Goal: Information Seeking & Learning: Learn about a topic

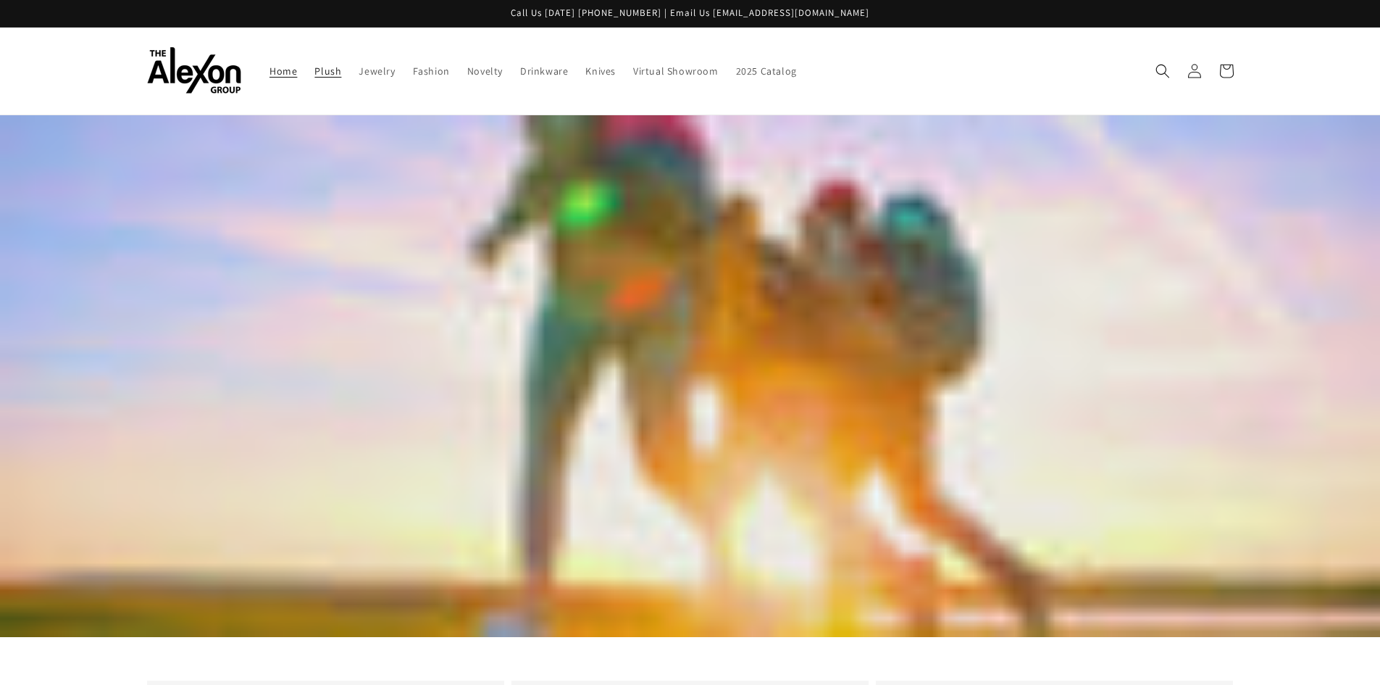
click at [314, 70] on span "Plush" at bounding box center [327, 70] width 27 height 13
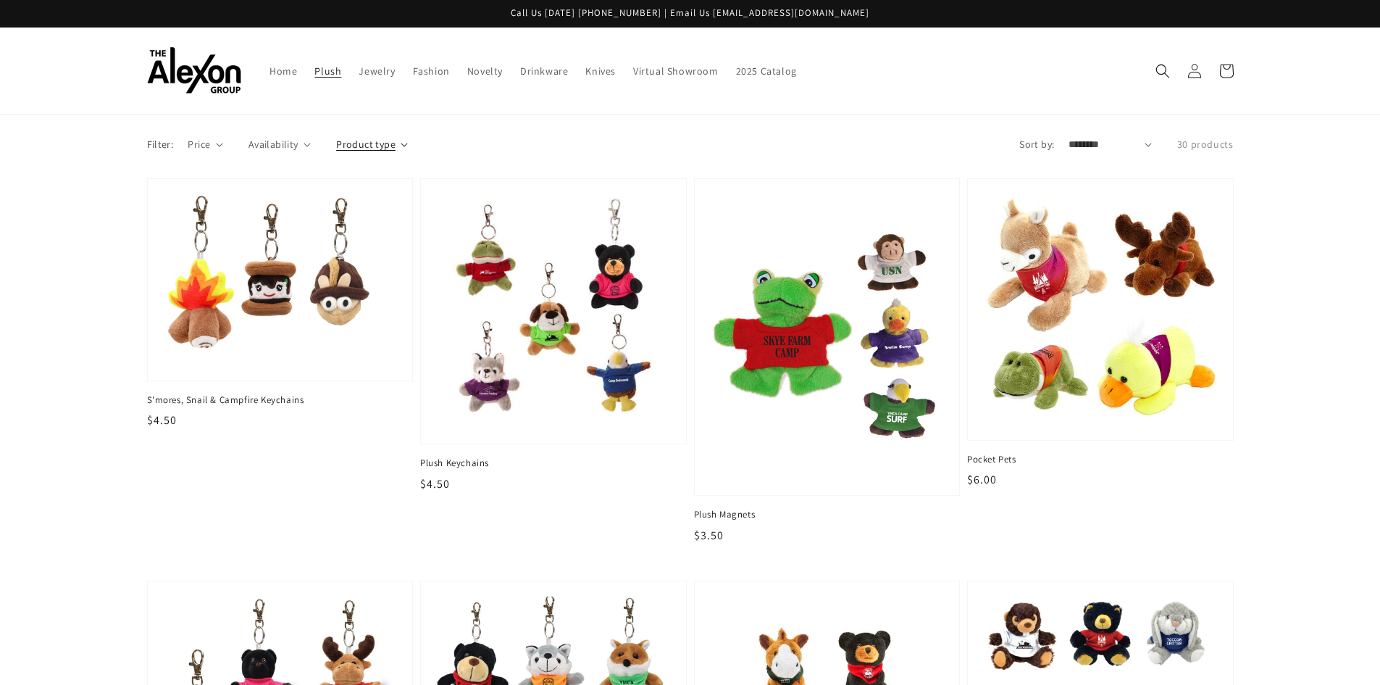
click at [343, 152] on span "Product type" at bounding box center [365, 144] width 59 height 15
click at [408, 137] on summary "Product type" at bounding box center [372, 144] width 72 height 15
click at [362, 148] on span "Product type" at bounding box center [365, 144] width 59 height 15
click at [370, 239] on label "Plush (30)" at bounding box center [454, 226] width 223 height 28
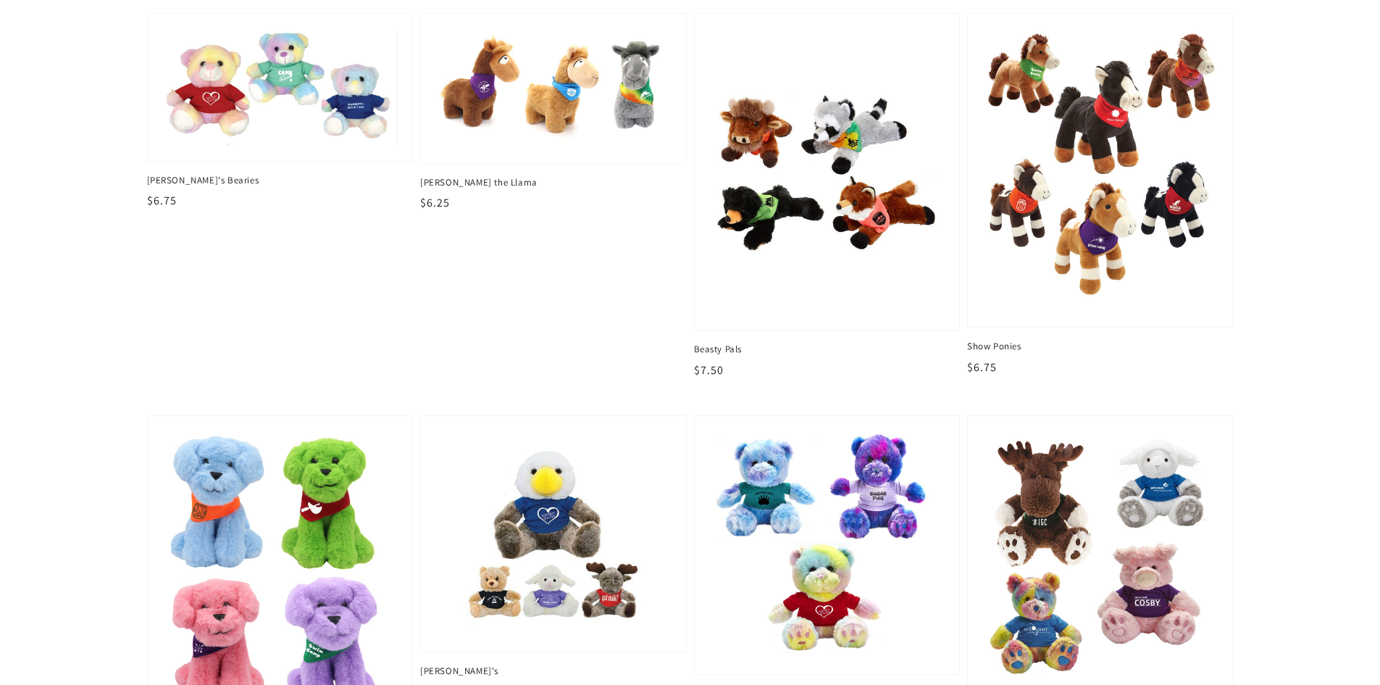
scroll to position [1014, 0]
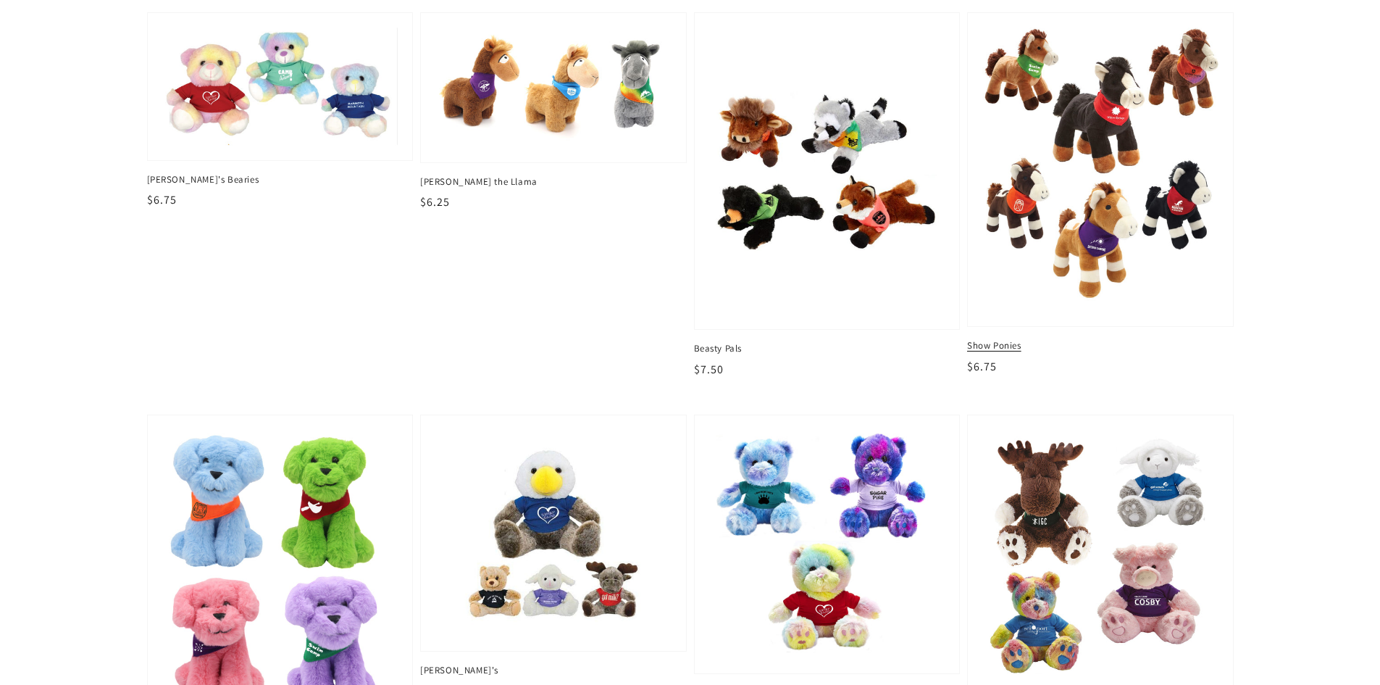
click at [1121, 247] on img at bounding box center [1100, 169] width 243 height 293
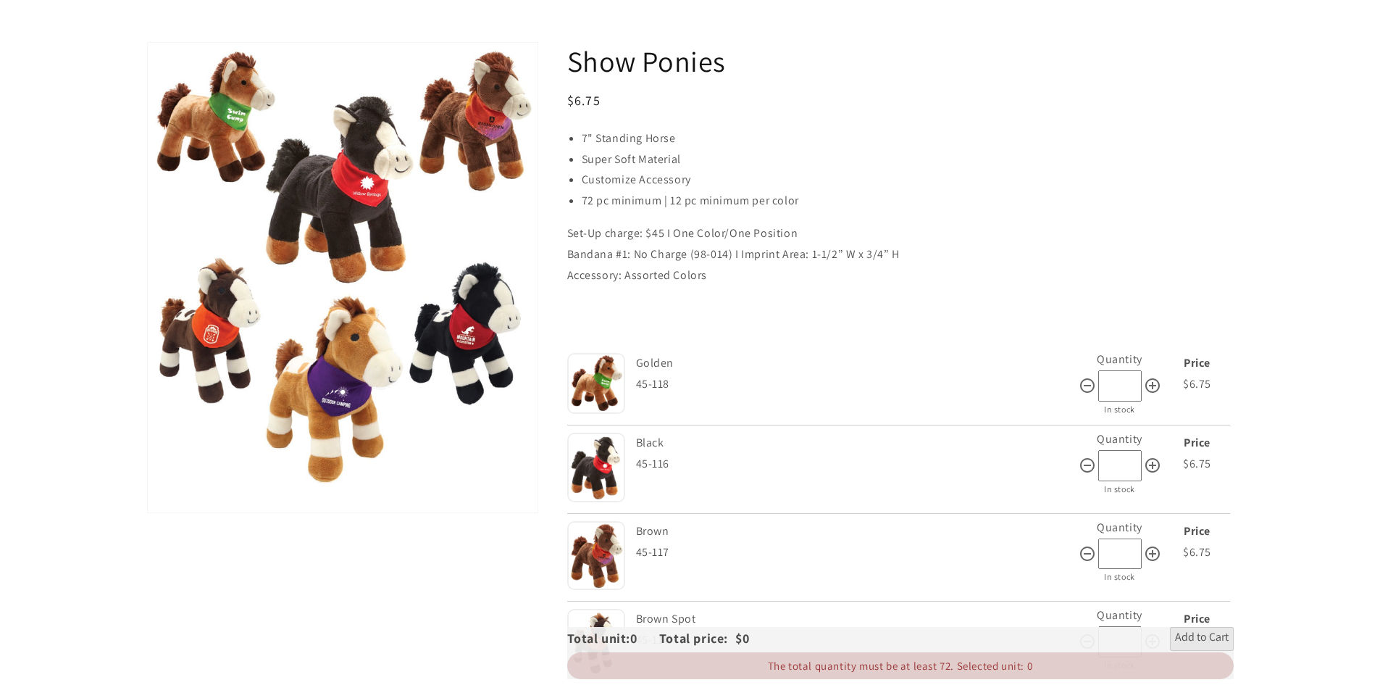
scroll to position [145, 0]
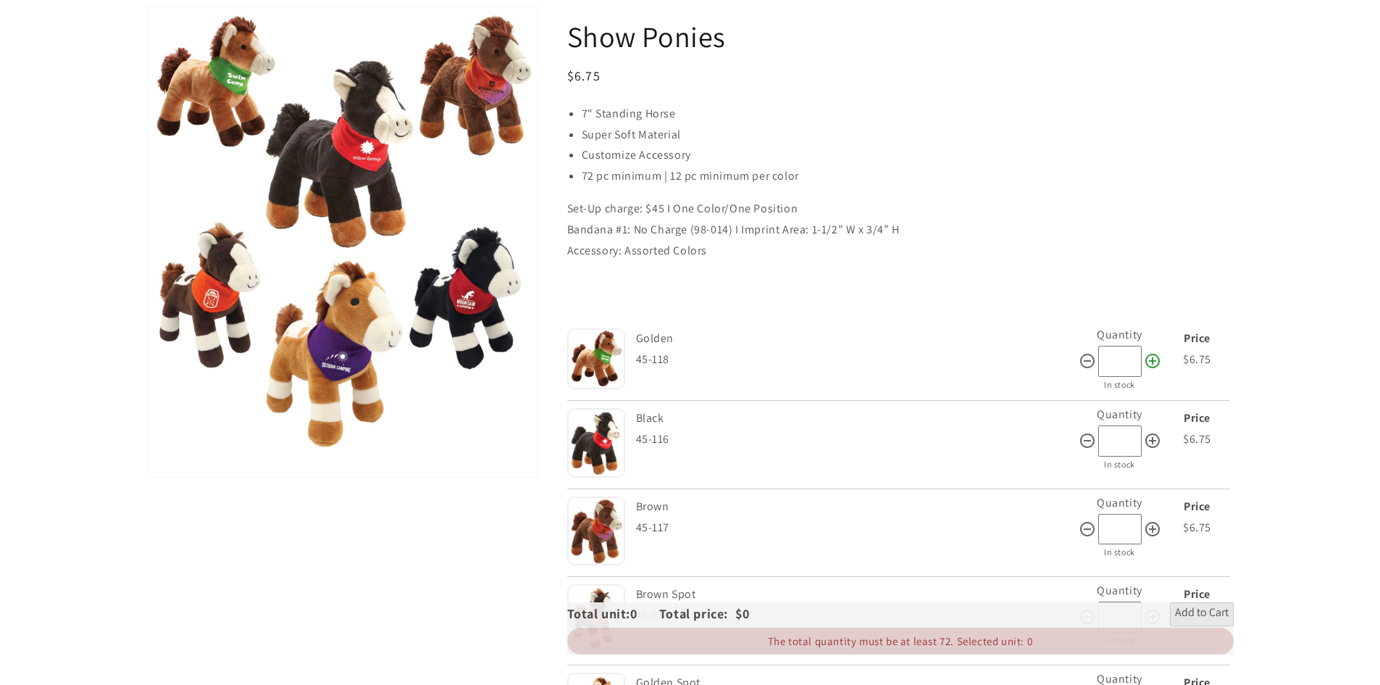
click at [1160, 368] on icon at bounding box center [1152, 360] width 14 height 14
click at [1096, 369] on icon at bounding box center [1087, 360] width 17 height 17
type input "**"
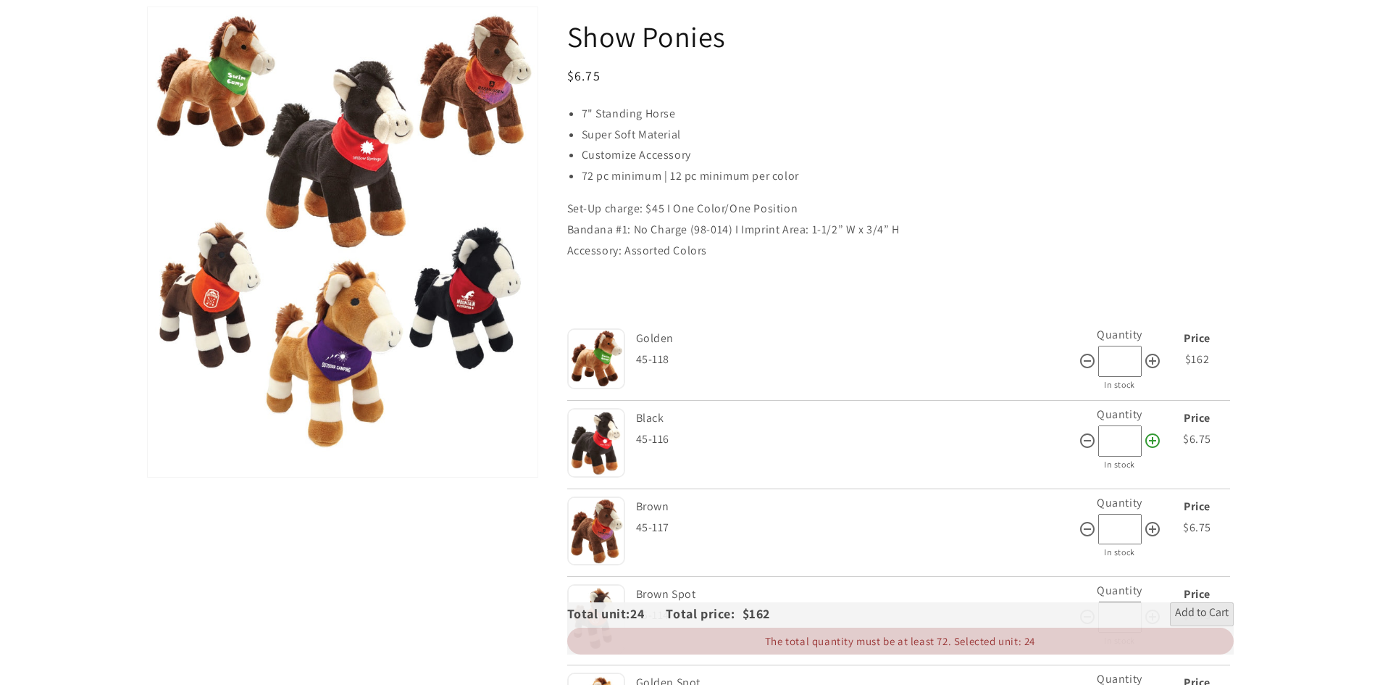
click at [1160, 448] on icon at bounding box center [1152, 440] width 14 height 14
type input "**"
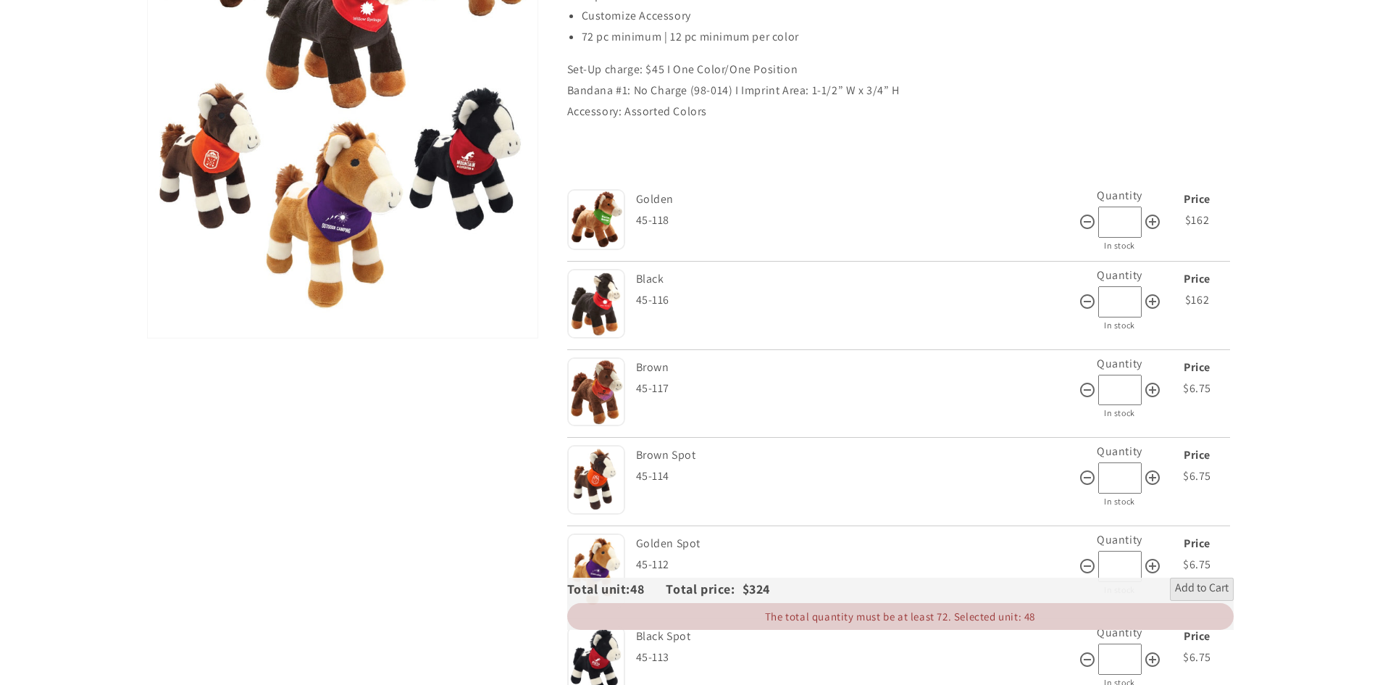
scroll to position [290, 0]
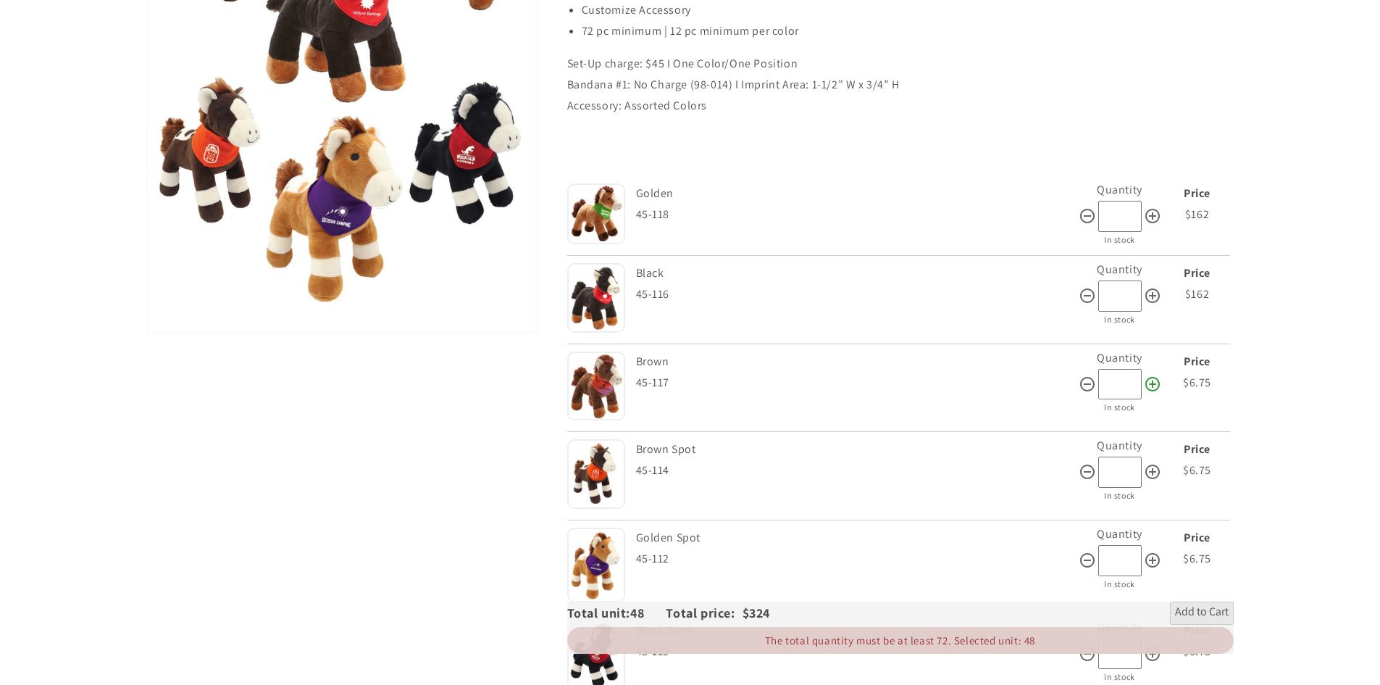
click at [1161, 393] on icon at bounding box center [1152, 383] width 17 height 17
type input "**"
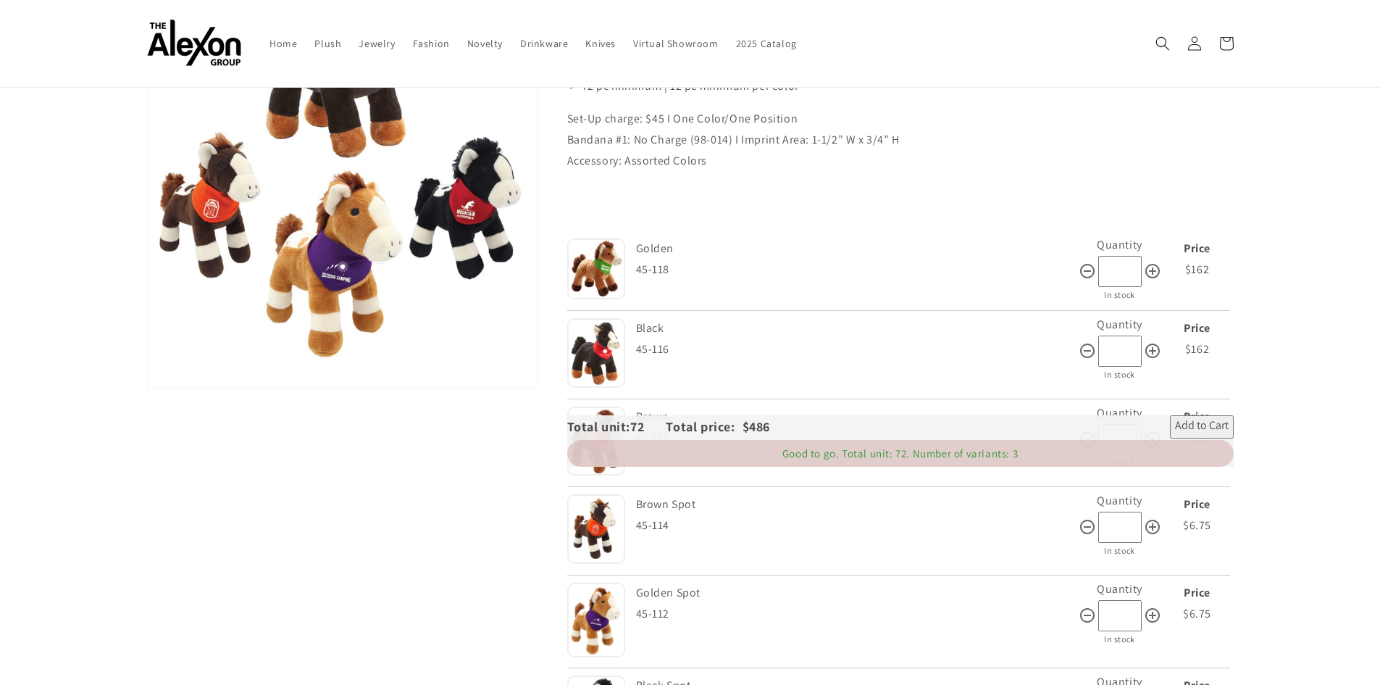
scroll to position [0, 0]
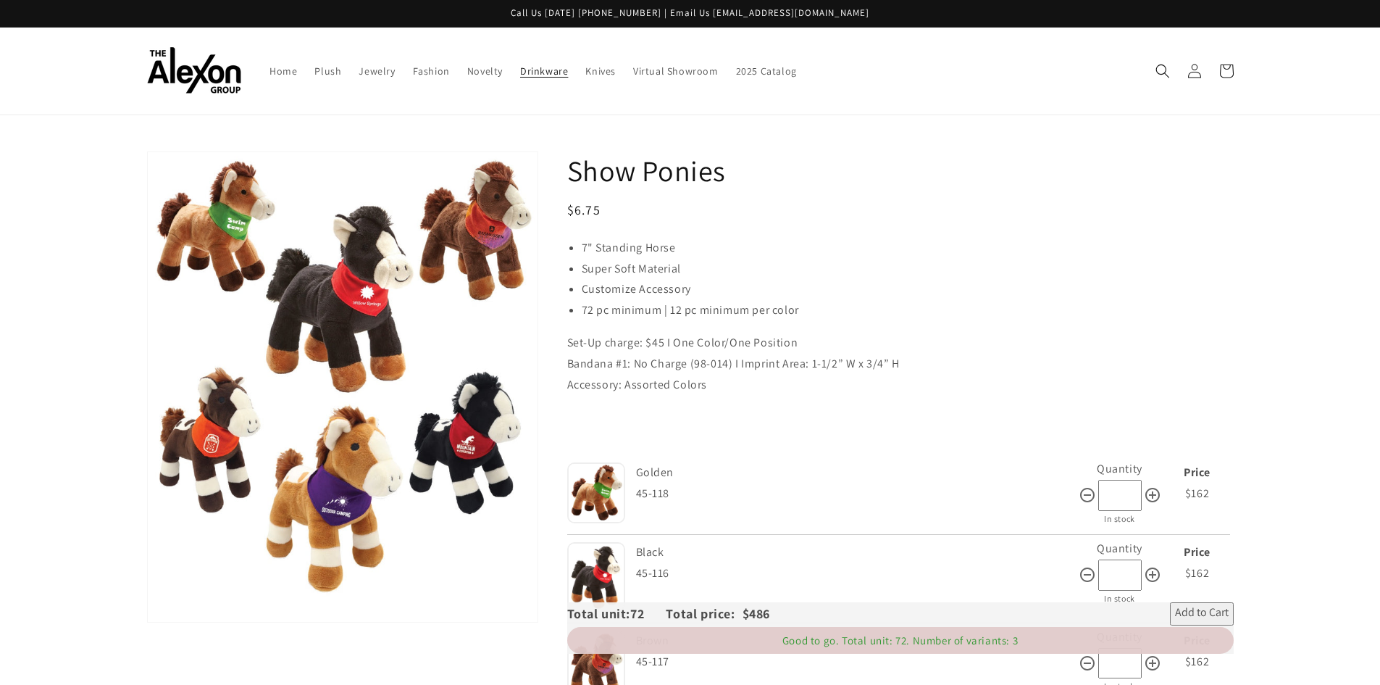
click at [530, 74] on span "Drinkware" at bounding box center [544, 70] width 48 height 13
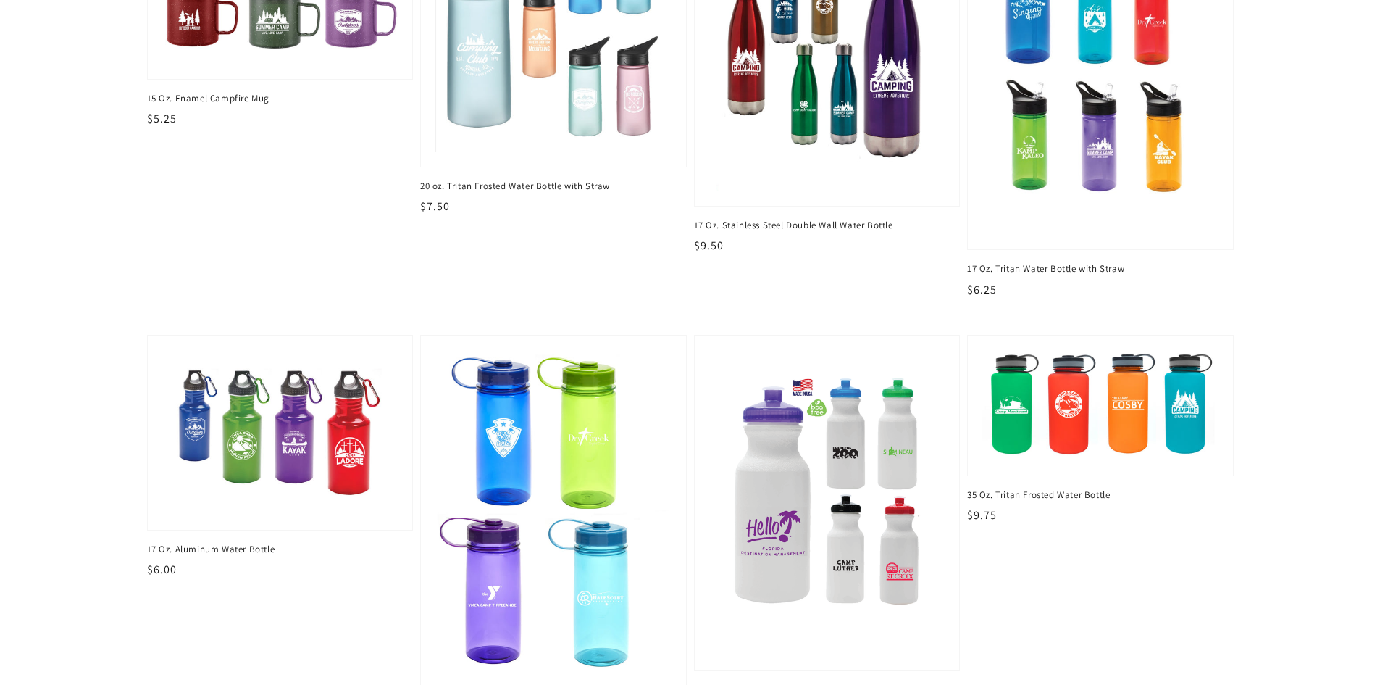
scroll to position [290, 0]
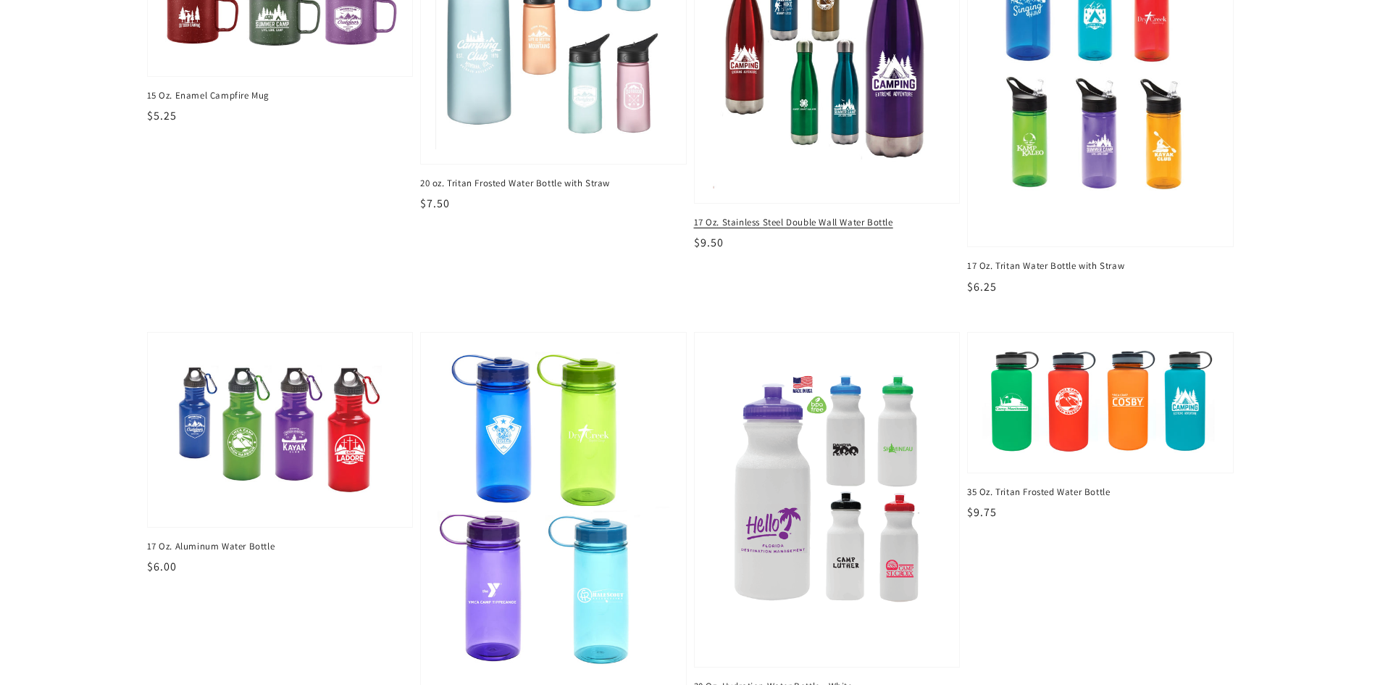
click at [860, 126] on img at bounding box center [827, 45] width 243 height 293
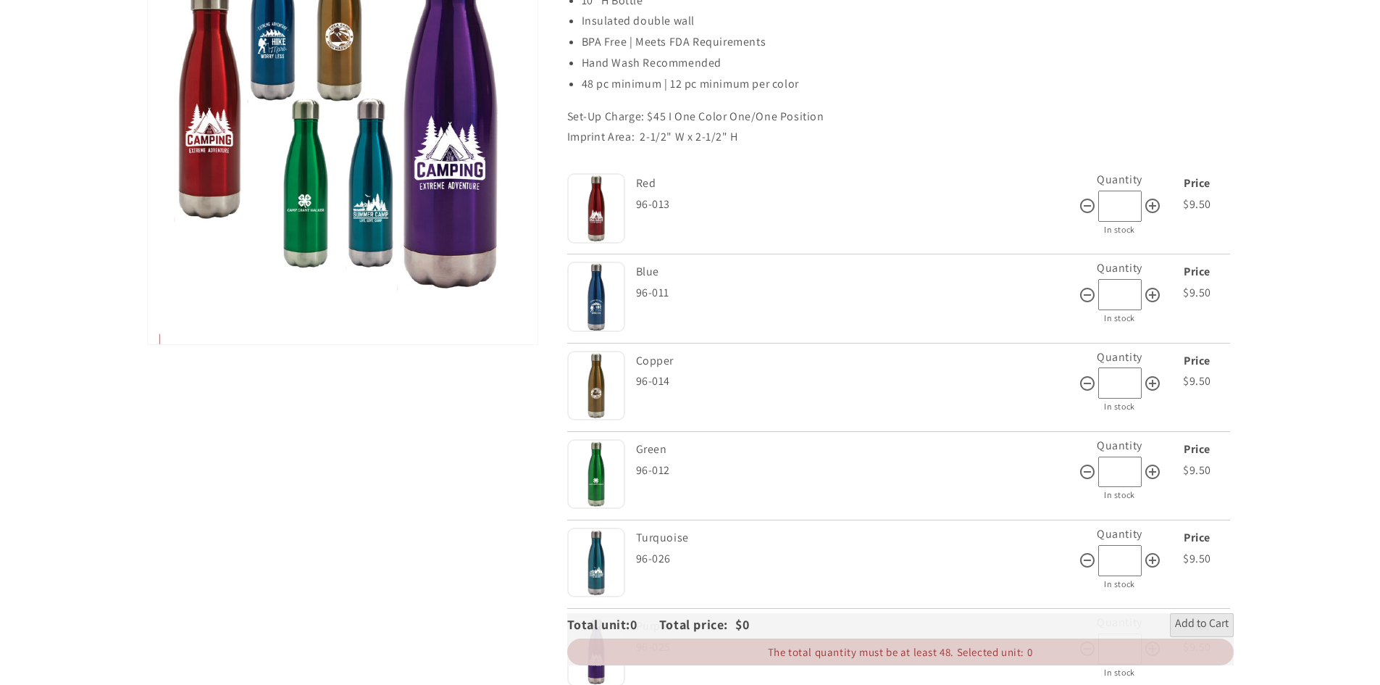
scroll to position [290, 0]
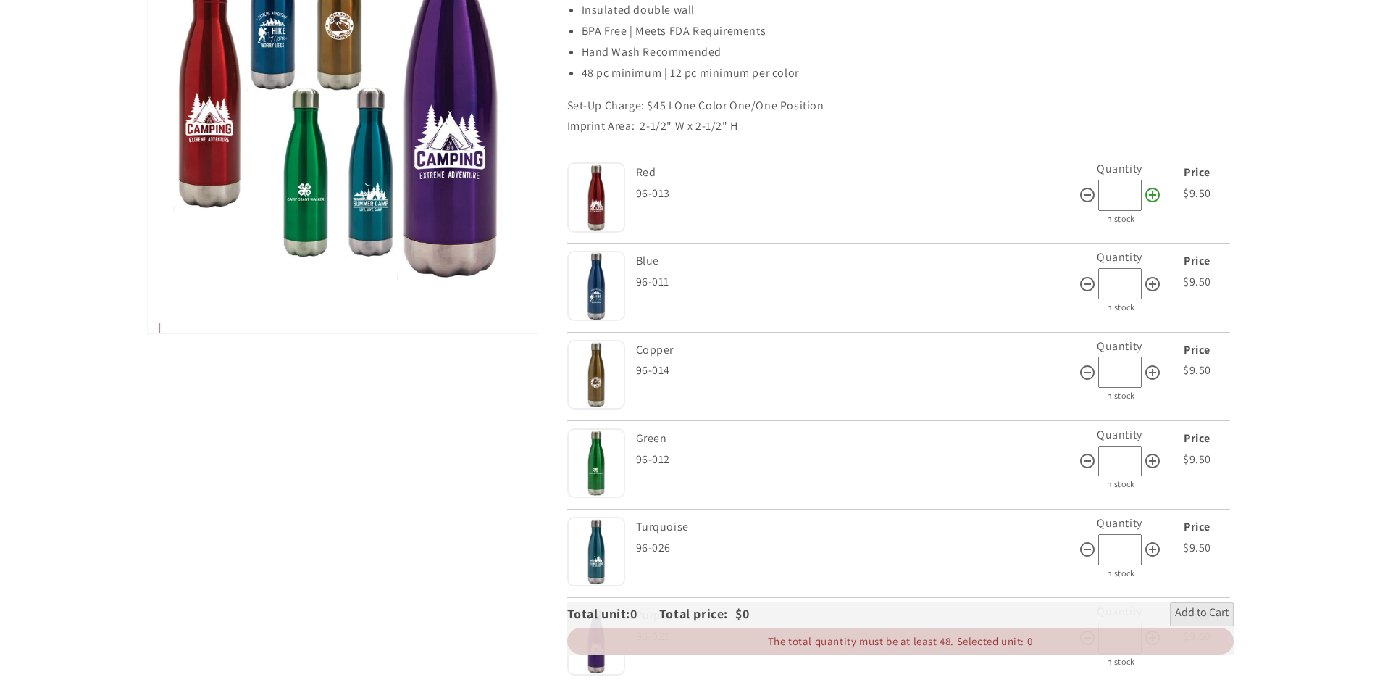
click at [1160, 202] on icon at bounding box center [1152, 195] width 14 height 14
click at [1096, 204] on icon at bounding box center [1087, 194] width 17 height 17
type input "*"
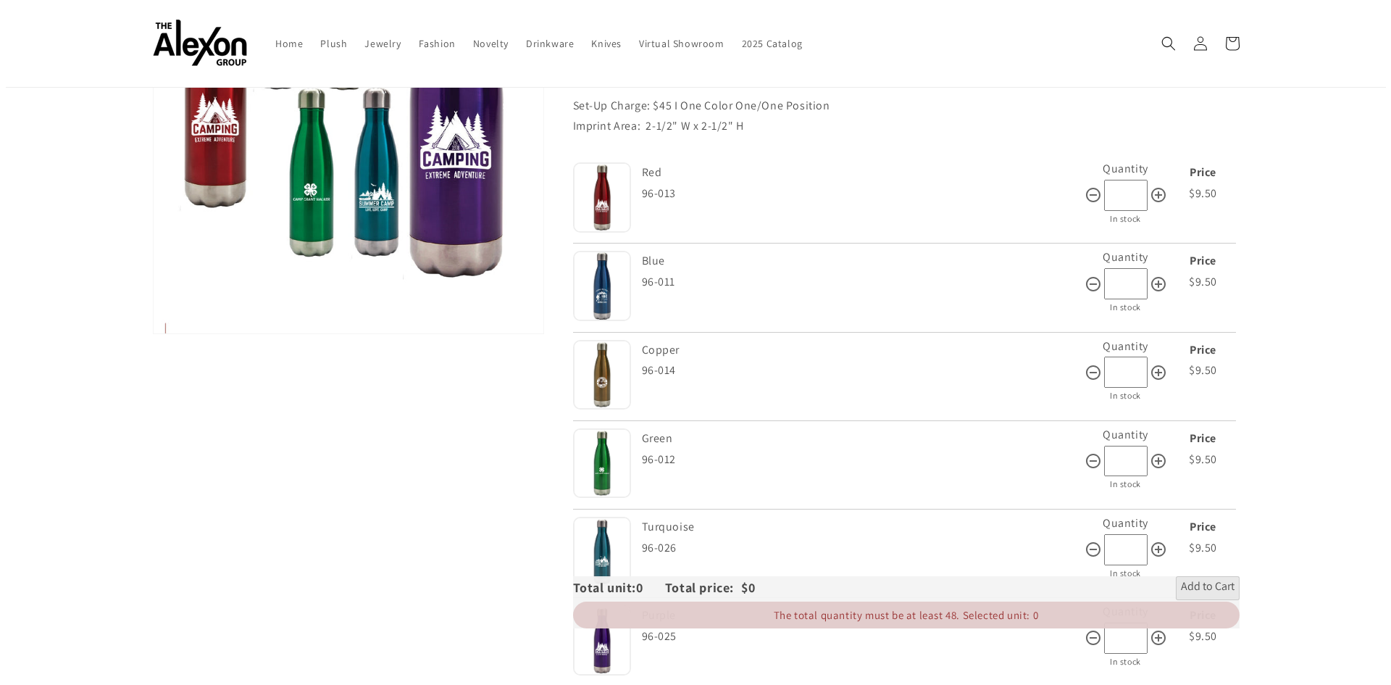
scroll to position [217, 0]
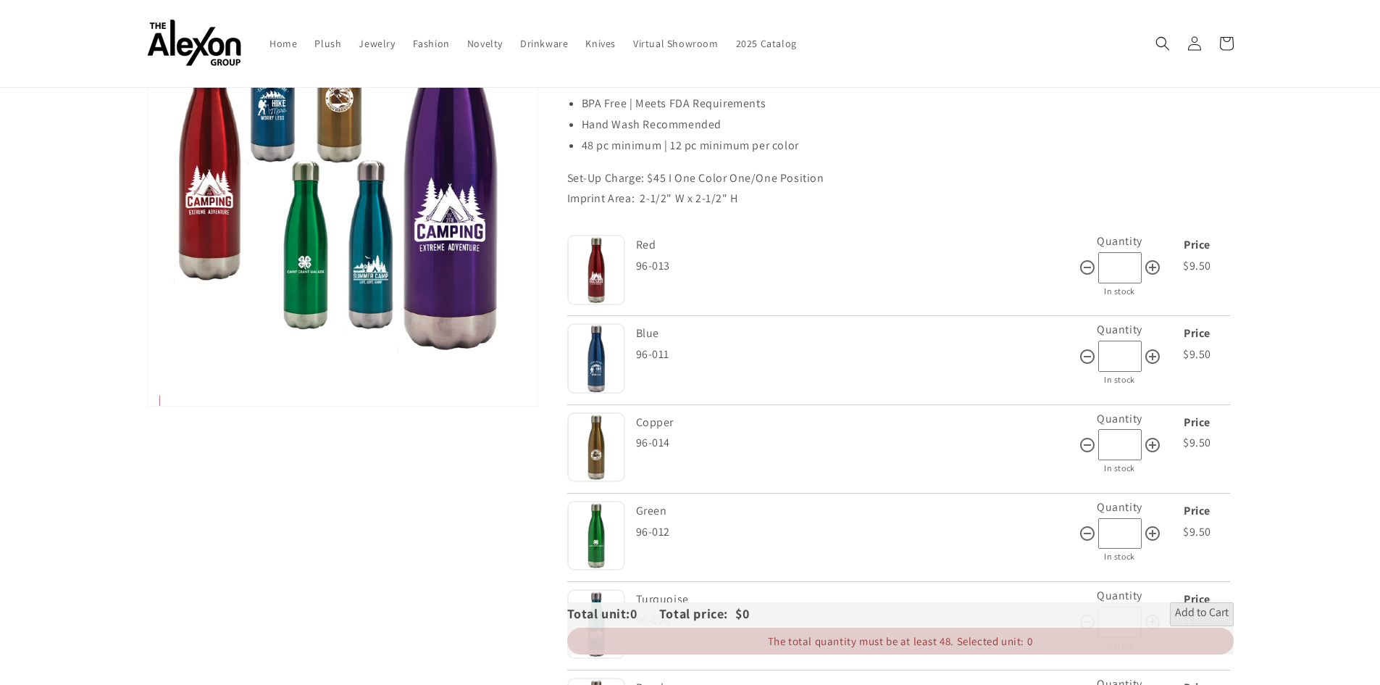
click at [315, 138] on button "Open media 1 in gallery view" at bounding box center [343, 170] width 390 height 471
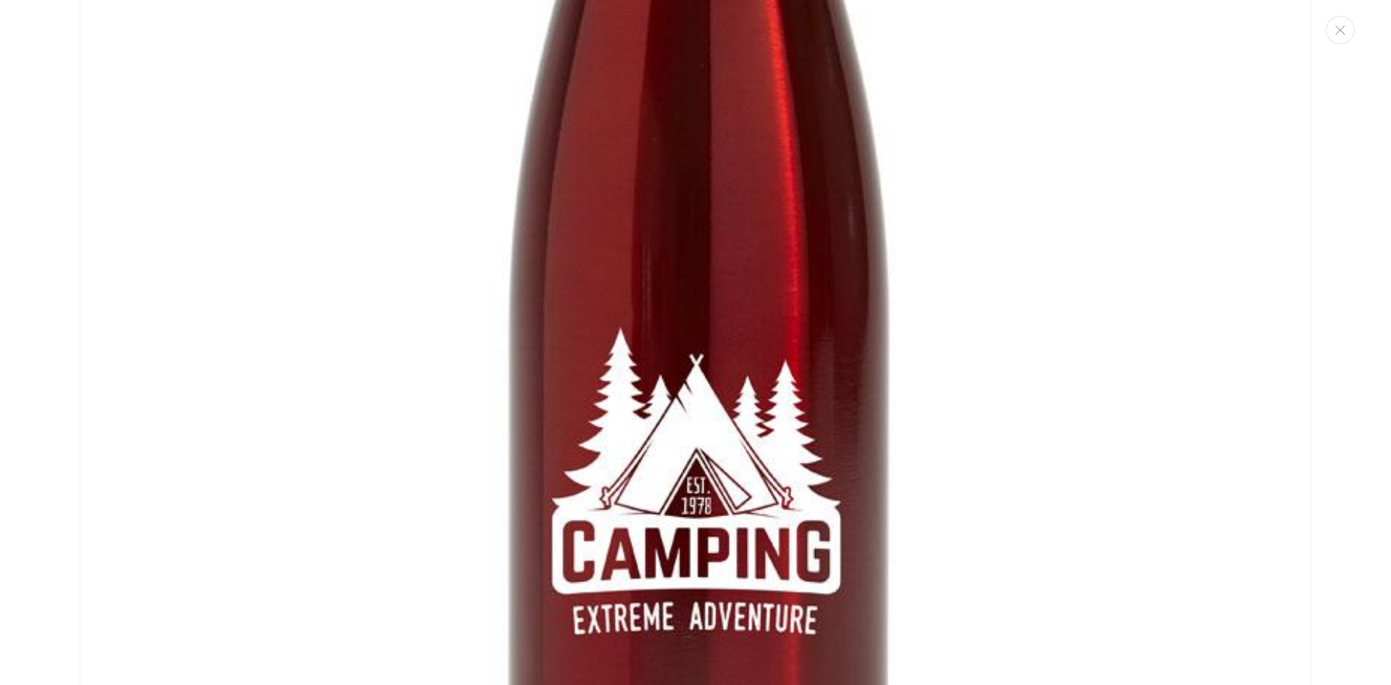
scroll to position [269, 0]
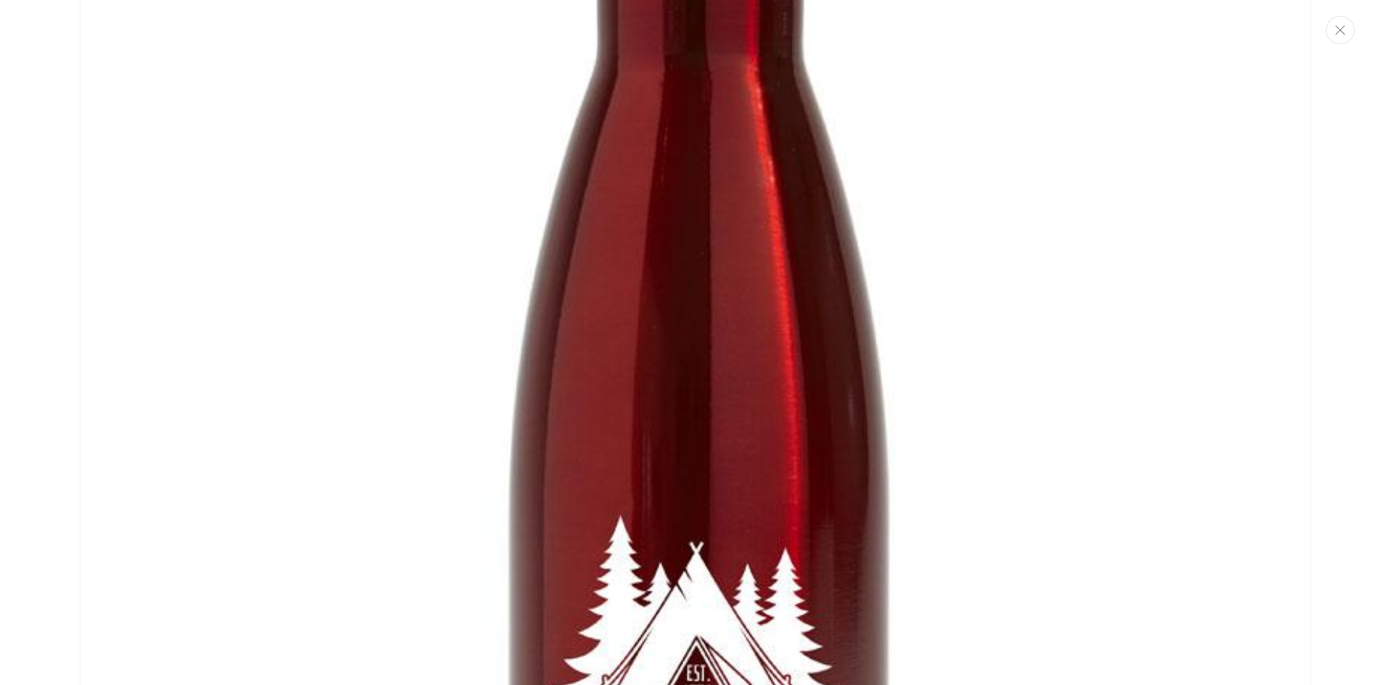
click at [1339, 34] on icon "Close" at bounding box center [1339, 29] width 9 height 9
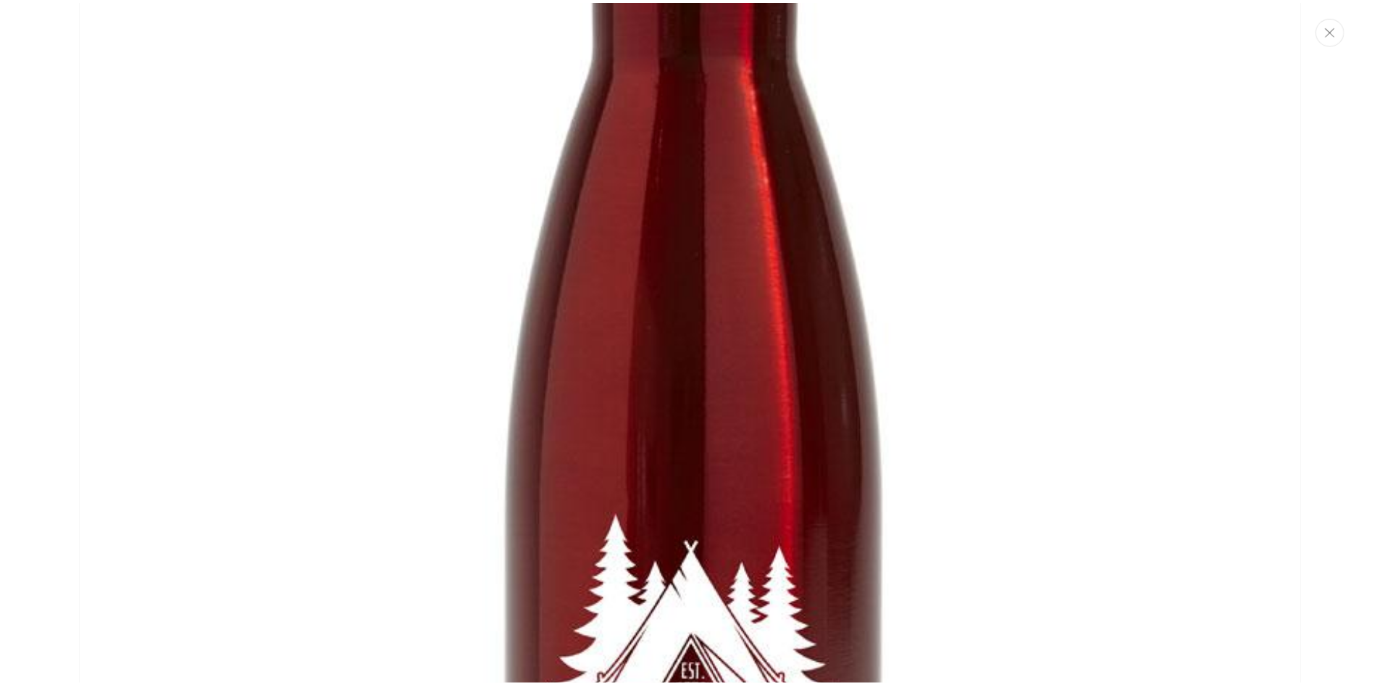
scroll to position [159, 0]
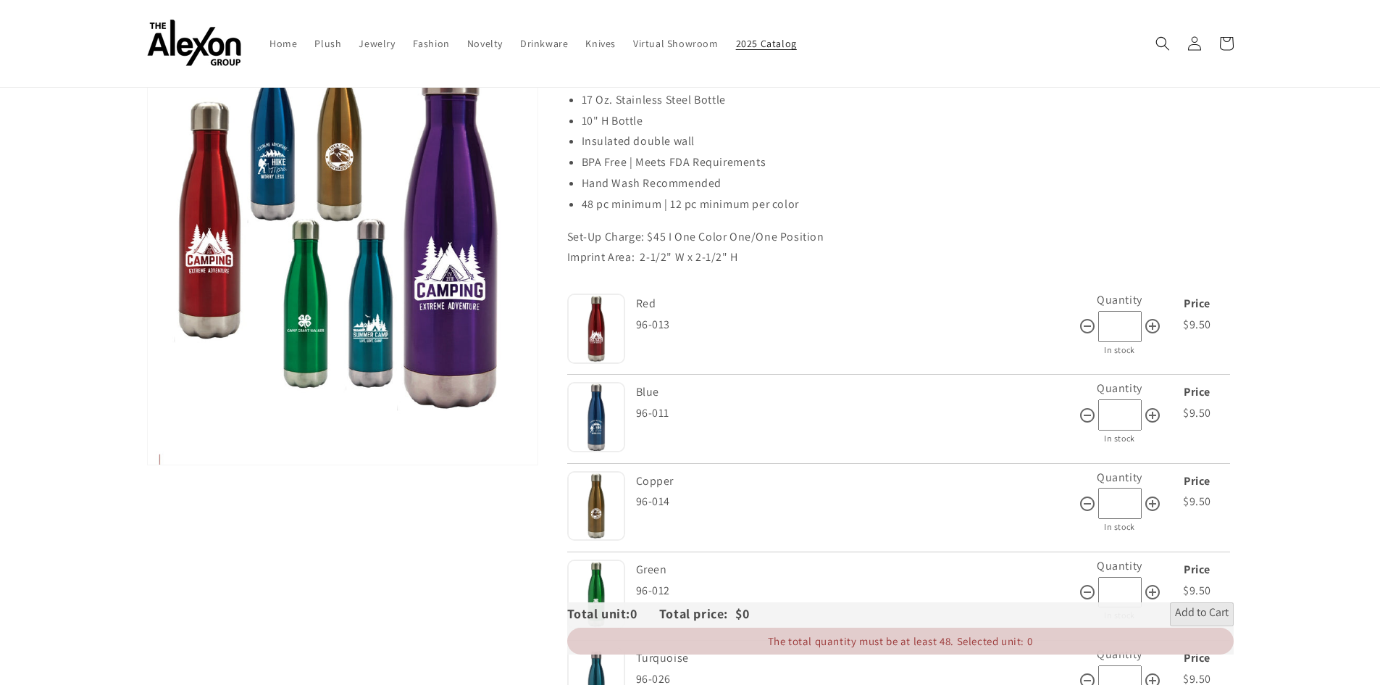
click at [753, 43] on span "2025 Catalog" at bounding box center [766, 43] width 61 height 13
